Goal: Task Accomplishment & Management: Complete application form

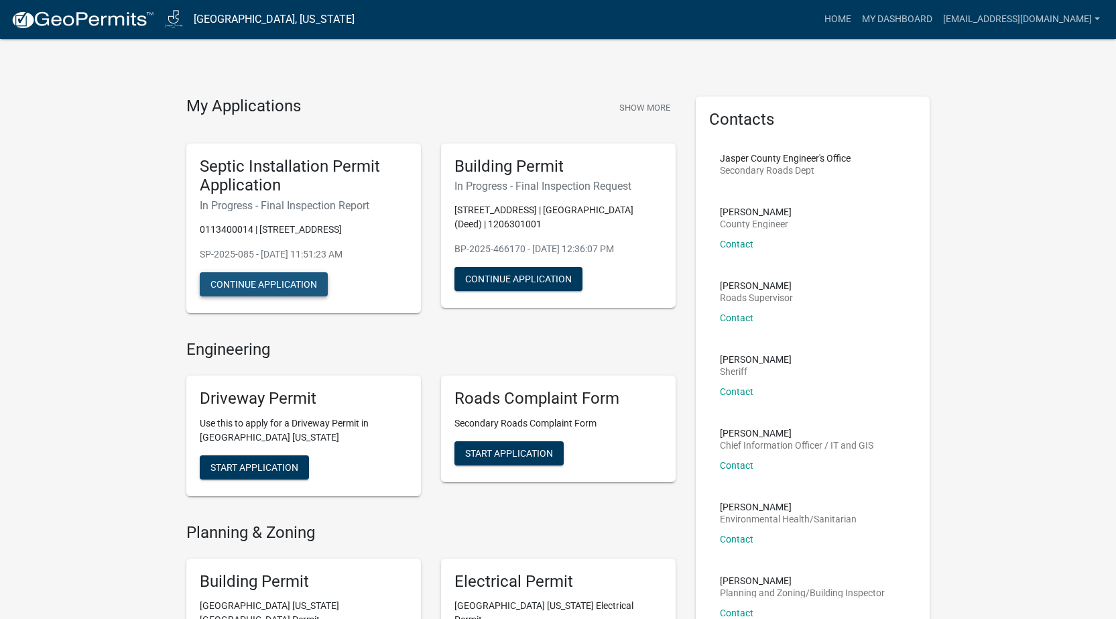
click at [290, 288] on button "Continue Application" at bounding box center [264, 284] width 128 height 24
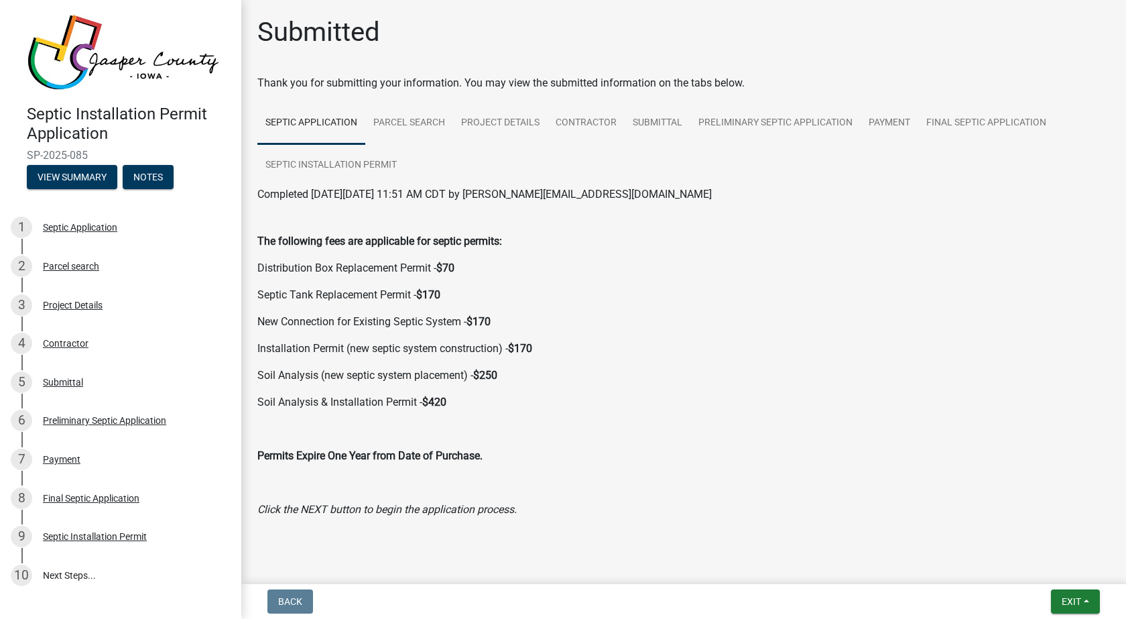
click at [850, 459] on p "Permits Expire One Year from Date of Purchase." at bounding box center [683, 456] width 853 height 16
click at [1086, 595] on button "Exit" at bounding box center [1075, 601] width 49 height 24
click at [1049, 563] on button "Save & Exit" at bounding box center [1046, 566] width 107 height 32
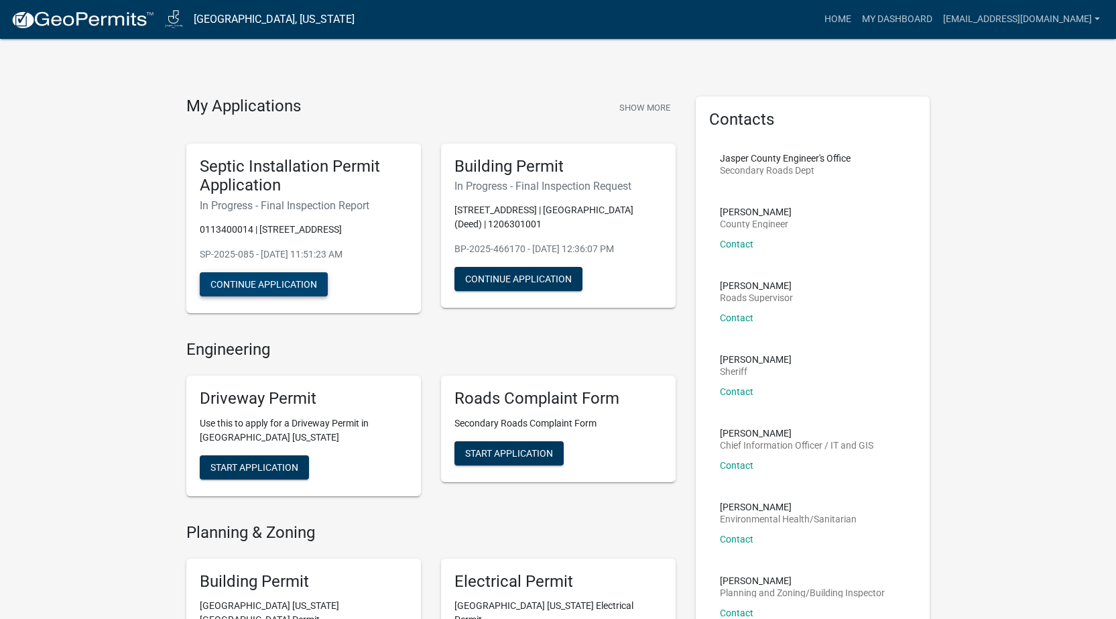
click at [253, 282] on button "Continue Application" at bounding box center [264, 284] width 128 height 24
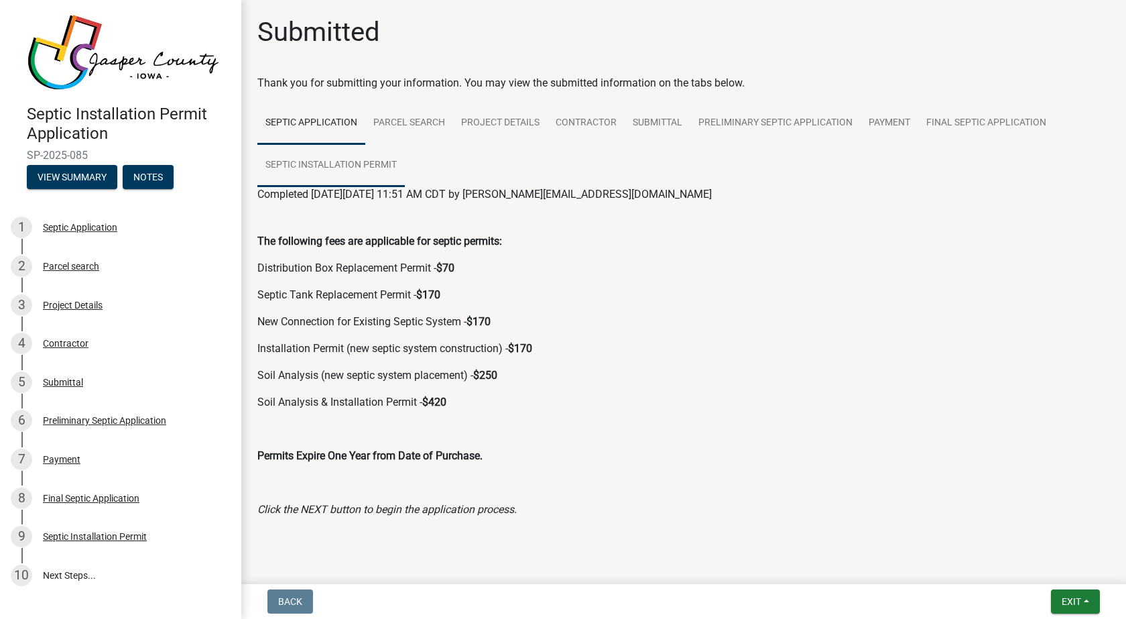
click at [366, 150] on link "Septic Installation Permit" at bounding box center [330, 165] width 147 height 43
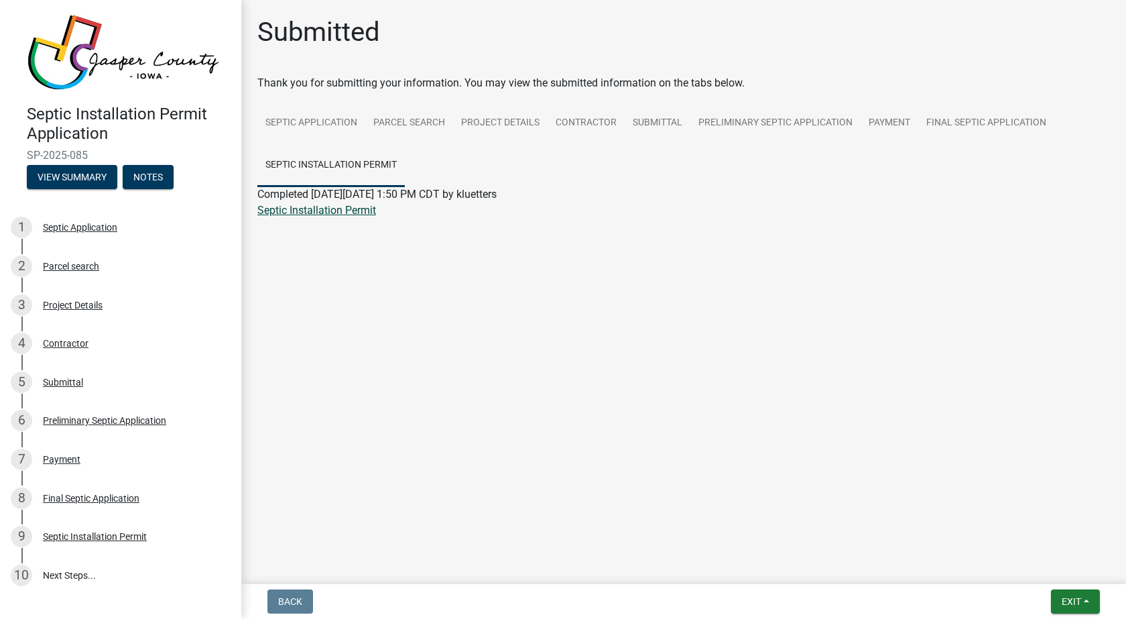
click at [321, 208] on link "Septic Installation Permit" at bounding box center [316, 210] width 119 height 13
click at [80, 173] on button "View Summary" at bounding box center [72, 177] width 91 height 24
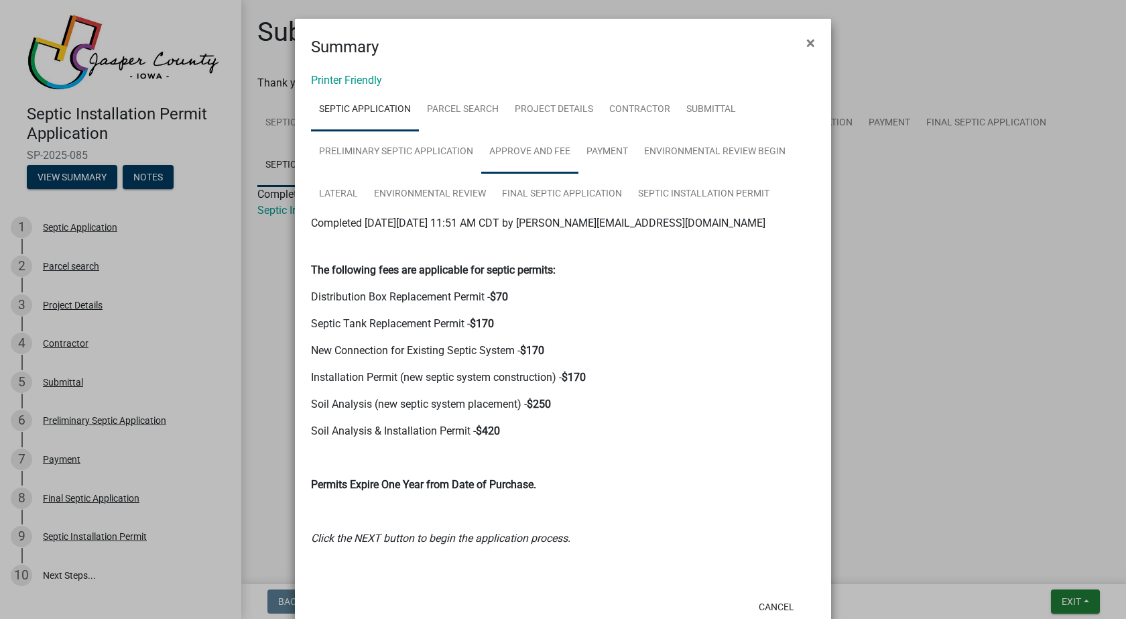
click at [531, 157] on link "Approve and Fee" at bounding box center [529, 152] width 97 height 43
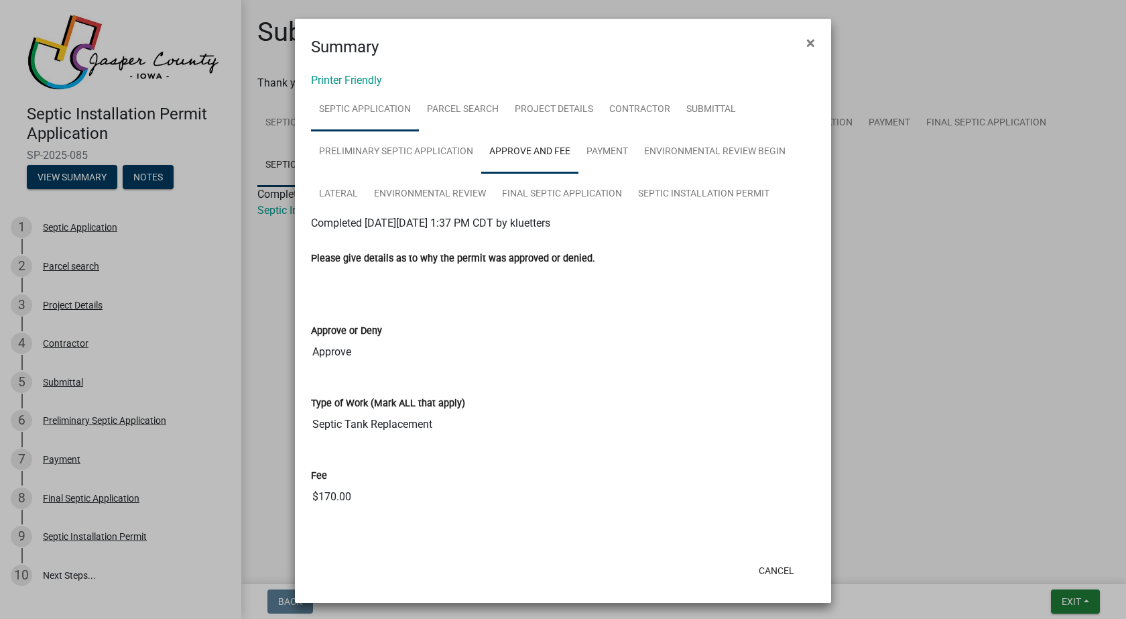
click at [355, 115] on link "Septic Application" at bounding box center [365, 109] width 108 height 43
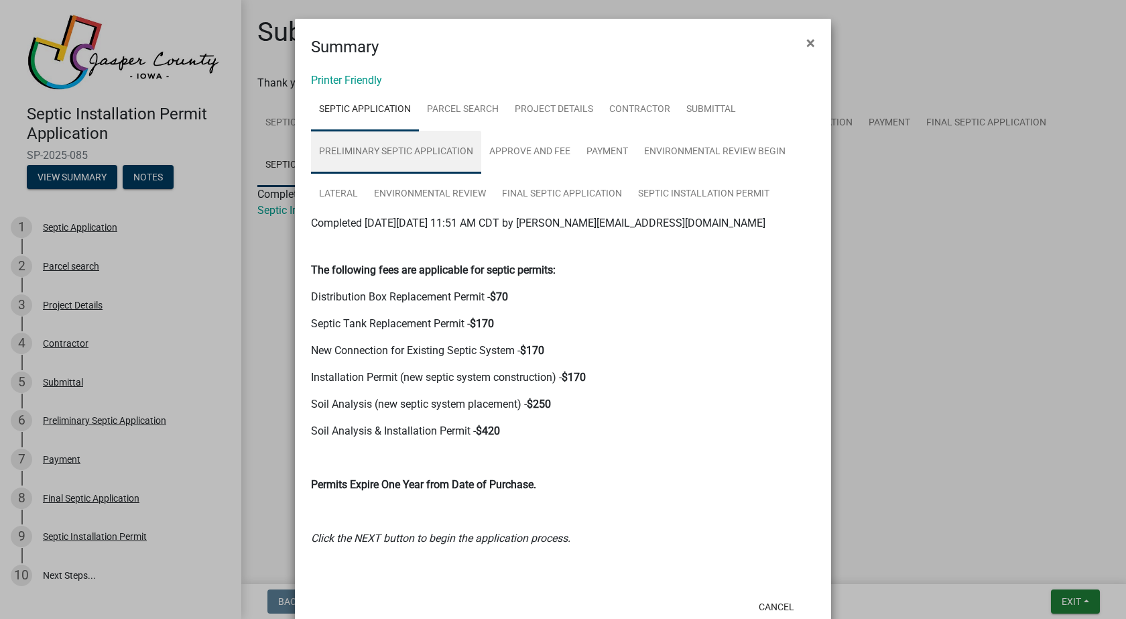
click at [363, 145] on link "Preliminary Septic Application" at bounding box center [396, 152] width 170 height 43
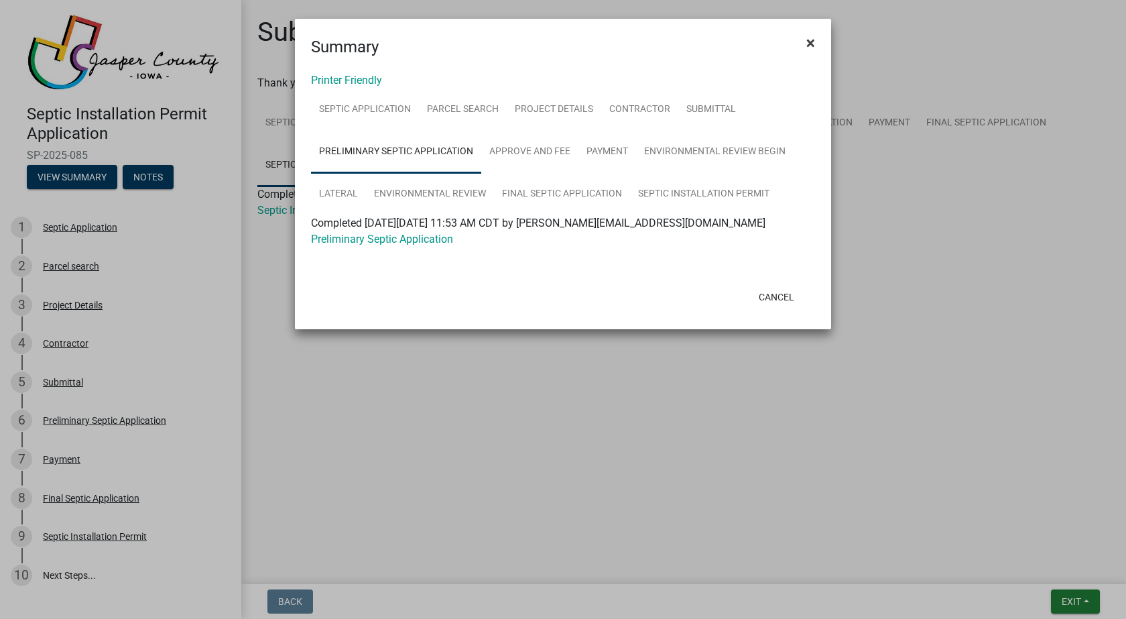
click at [809, 40] on span "×" at bounding box center [811, 43] width 9 height 19
